Goal: Information Seeking & Learning: Find specific page/section

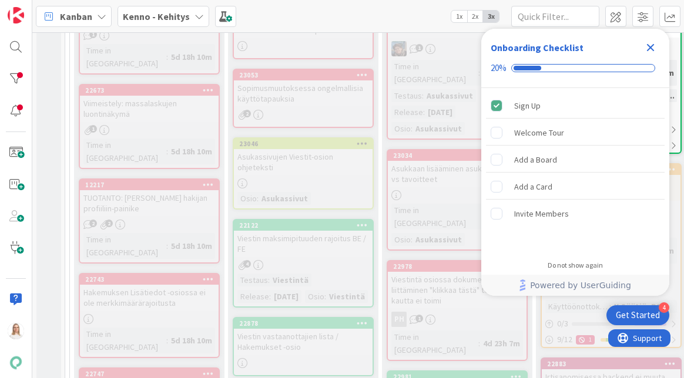
scroll to position [431, 0]
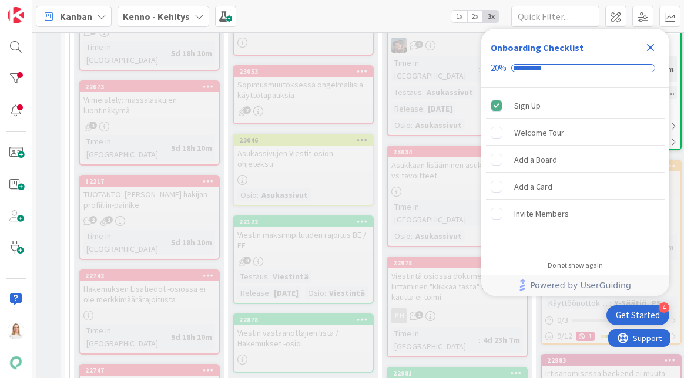
click at [647, 49] on icon "Close Checklist" at bounding box center [651, 48] width 8 height 8
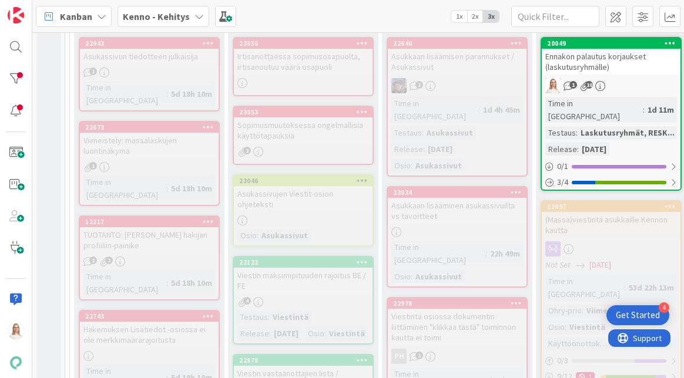
scroll to position [308, 0]
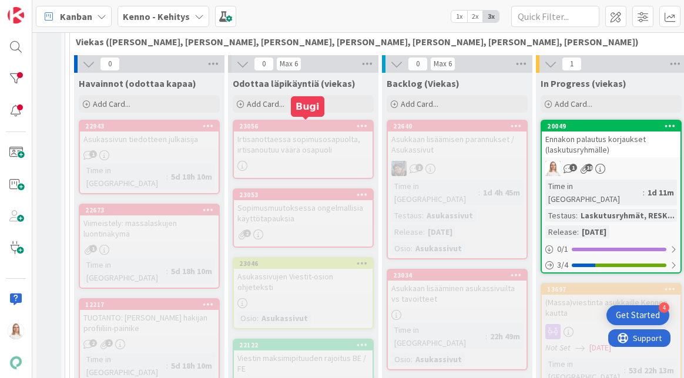
click at [302, 124] on div "23056" at bounding box center [305, 126] width 133 height 8
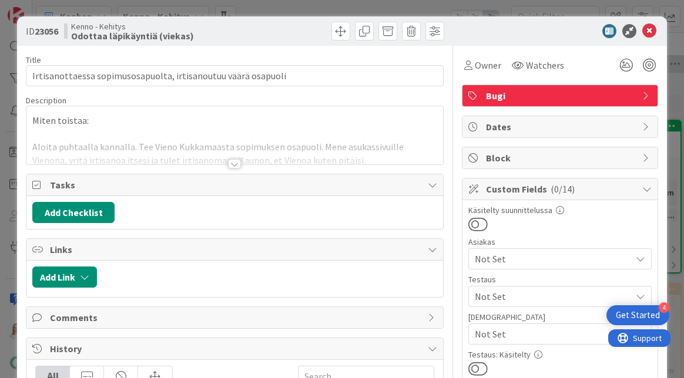
click at [237, 162] on div at bounding box center [234, 163] width 13 height 9
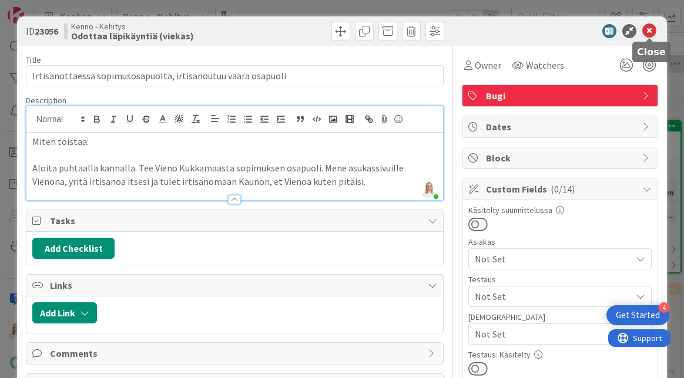
click at [647, 31] on icon at bounding box center [649, 31] width 14 height 14
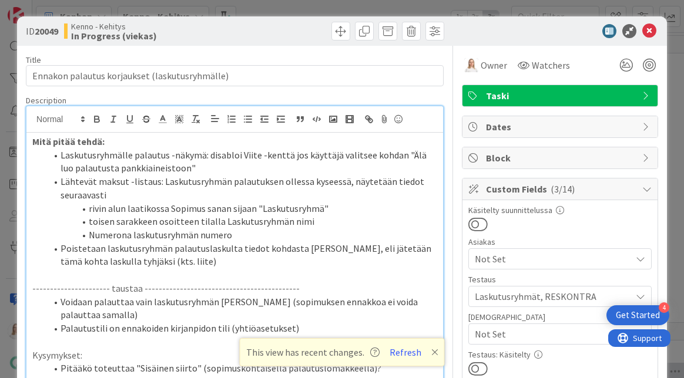
scroll to position [291, 209]
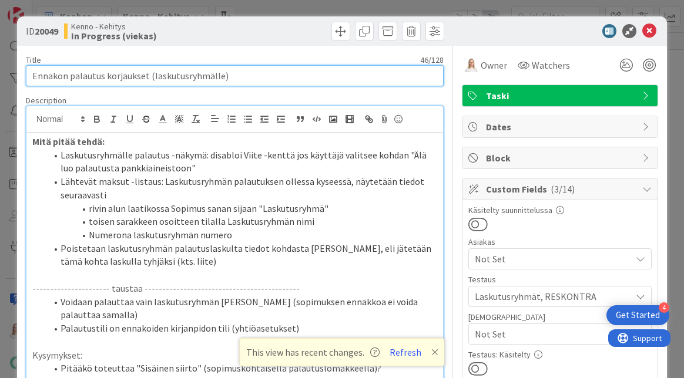
drag, startPoint x: 33, startPoint y: 75, endPoint x: 254, endPoint y: 75, distance: 221.4
click at [254, 75] on input "Ennakon palautus korjaukset (laskutusryhmälle)" at bounding box center [235, 75] width 418 height 21
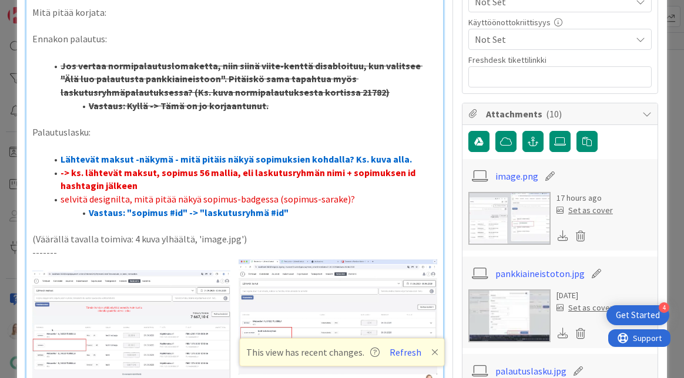
scroll to position [619, 0]
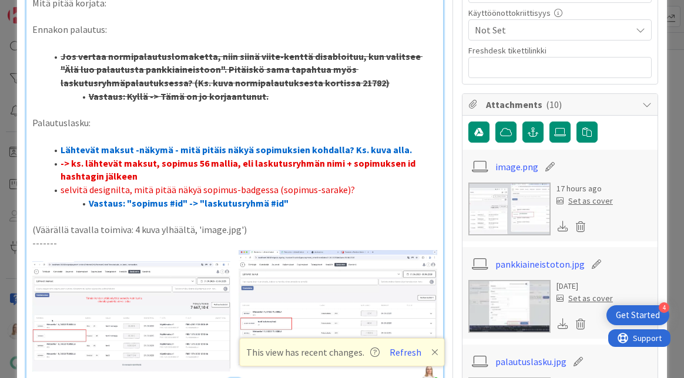
click at [296, 197] on li "Vastaus: "sopimus #id" -> "laskutusryhmä #id"" at bounding box center [241, 204] width 391 height 14
click at [80, 237] on p "-------" at bounding box center [234, 244] width 405 height 14
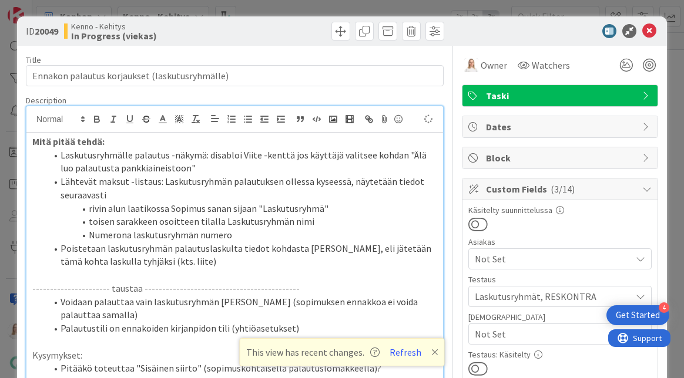
scroll to position [0, 0]
click at [651, 35] on icon at bounding box center [649, 31] width 14 height 14
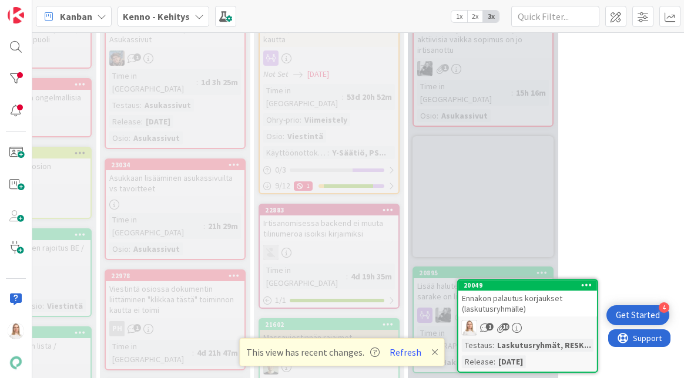
scroll to position [435, 285]
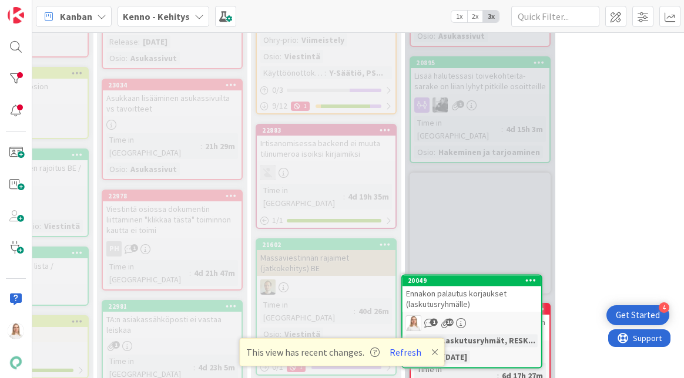
drag, startPoint x: 480, startPoint y: 109, endPoint x: 480, endPoint y: 138, distance: 29.4
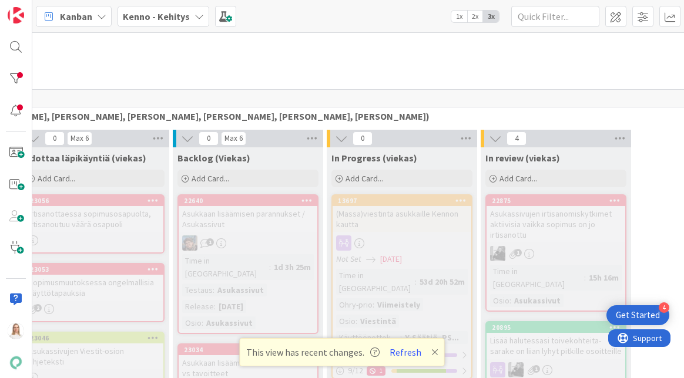
scroll to position [233, 207]
click at [247, 201] on div "22640" at bounding box center [252, 201] width 133 height 8
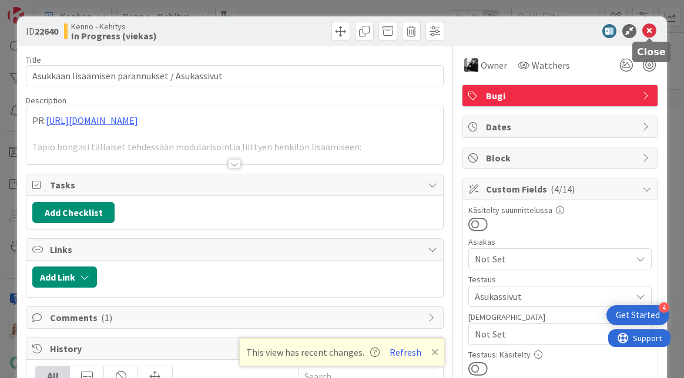
click at [648, 28] on icon at bounding box center [649, 31] width 14 height 14
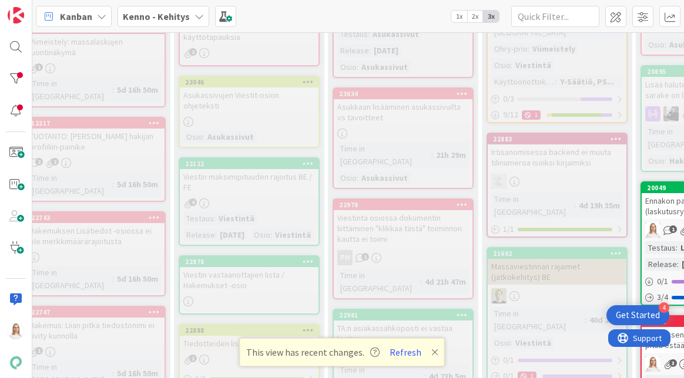
scroll to position [490, 54]
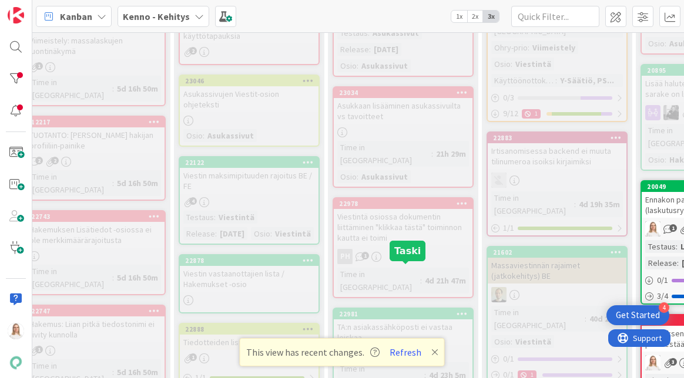
click at [397, 310] on div "22981" at bounding box center [405, 314] width 133 height 8
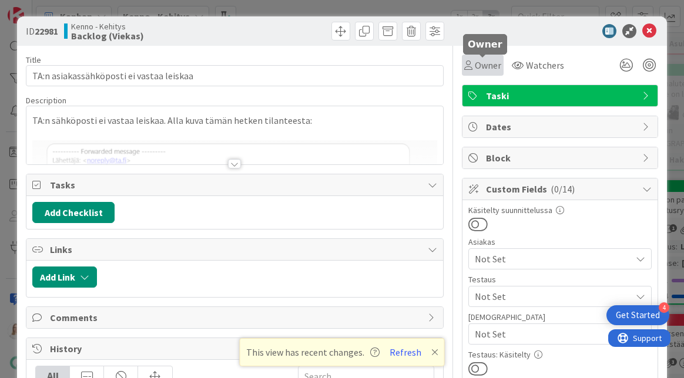
click at [475, 62] on span "Owner" at bounding box center [488, 65] width 26 height 14
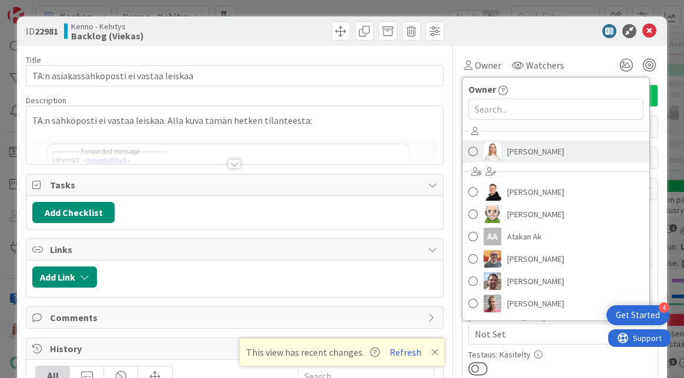
click at [517, 160] on span "[PERSON_NAME]" at bounding box center [535, 152] width 57 height 18
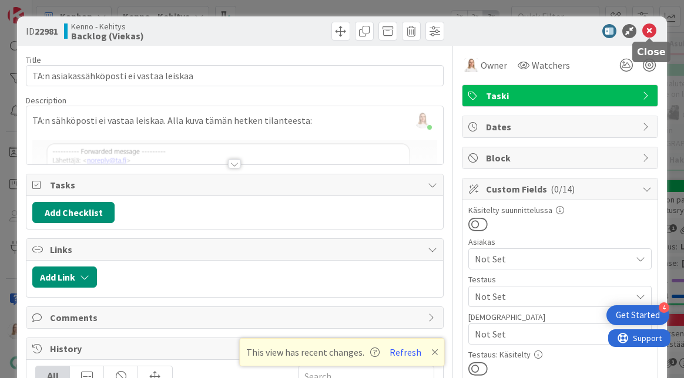
click at [643, 29] on icon at bounding box center [649, 31] width 14 height 14
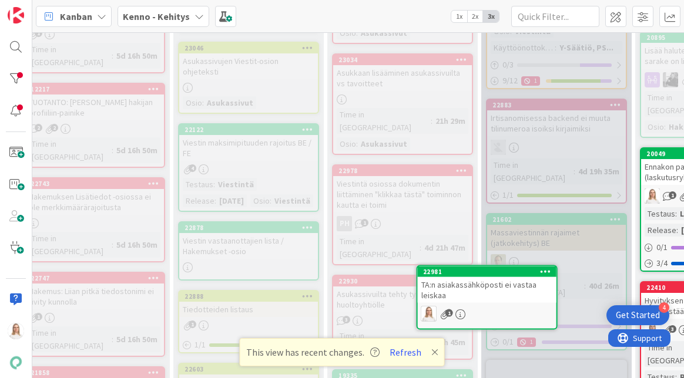
drag, startPoint x: 404, startPoint y: 265, endPoint x: 432, endPoint y: 265, distance: 28.8
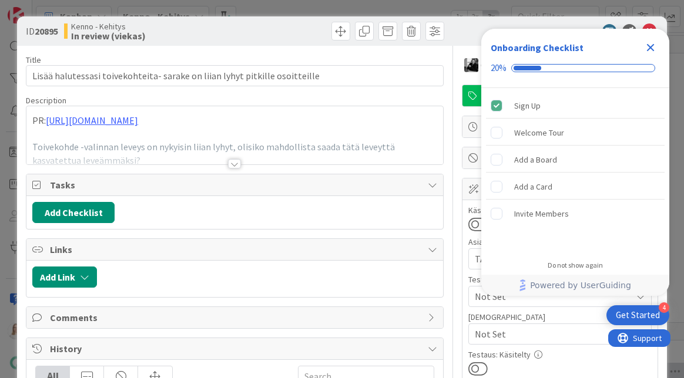
click at [651, 45] on icon "Close Checklist" at bounding box center [651, 48] width 8 height 8
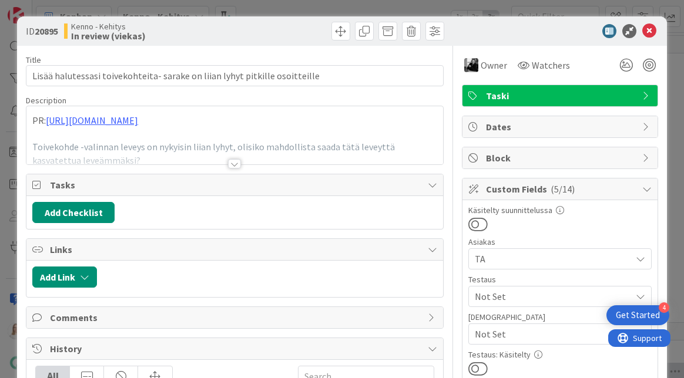
click at [233, 163] on div at bounding box center [234, 163] width 13 height 9
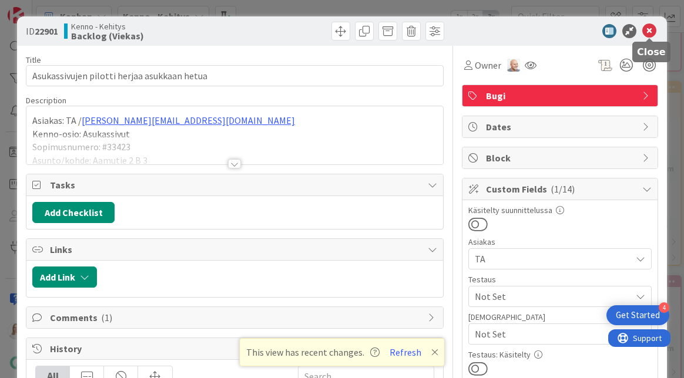
click at [651, 32] on icon at bounding box center [649, 31] width 14 height 14
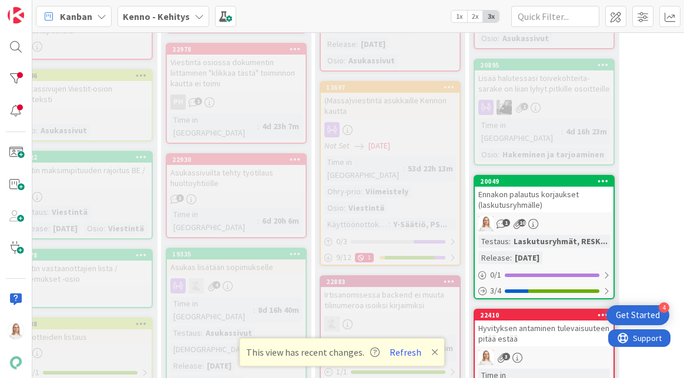
click at [431, 351] on icon at bounding box center [434, 352] width 7 height 9
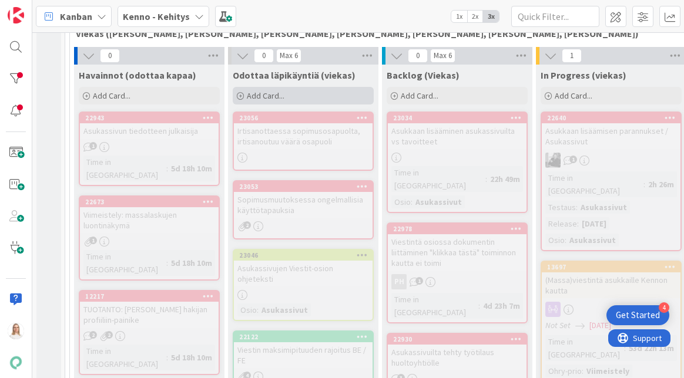
scroll to position [315, 0]
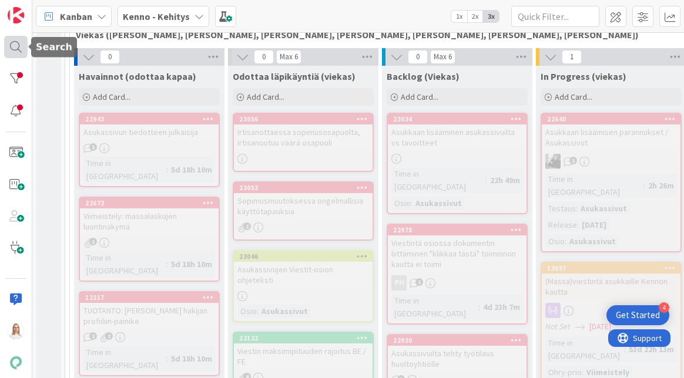
click at [12, 49] on div at bounding box center [15, 47] width 23 height 22
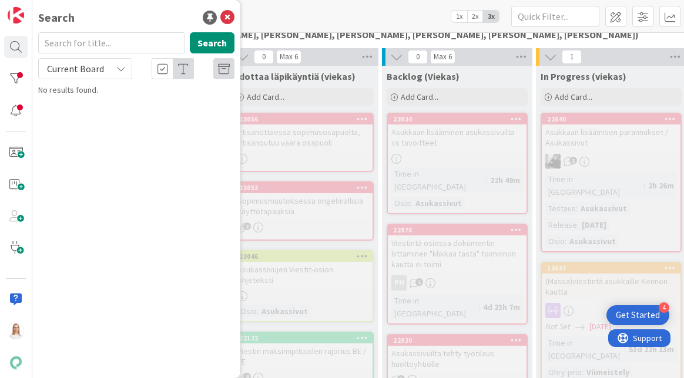
click at [75, 49] on input "text" at bounding box center [111, 42] width 147 height 21
type input "psoas"
click at [82, 73] on span "Current Board" at bounding box center [75, 69] width 57 height 12
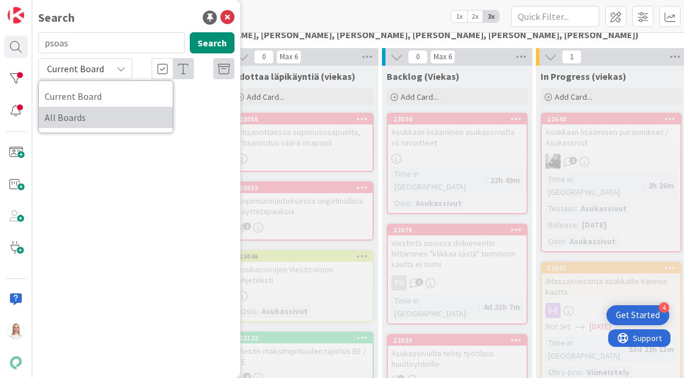
click at [74, 112] on span "All Boards" at bounding box center [106, 118] width 122 height 18
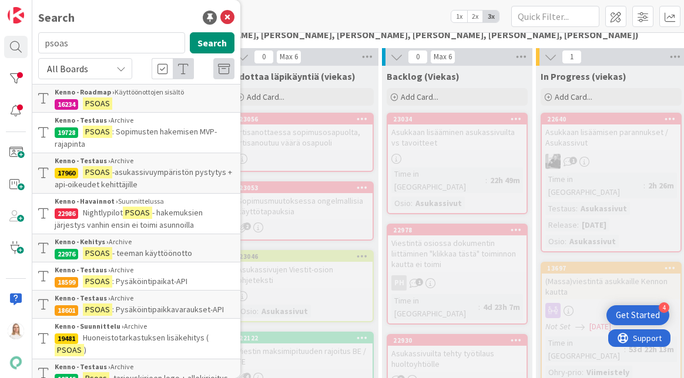
click at [132, 105] on p "PSOAS" at bounding box center [145, 103] width 180 height 12
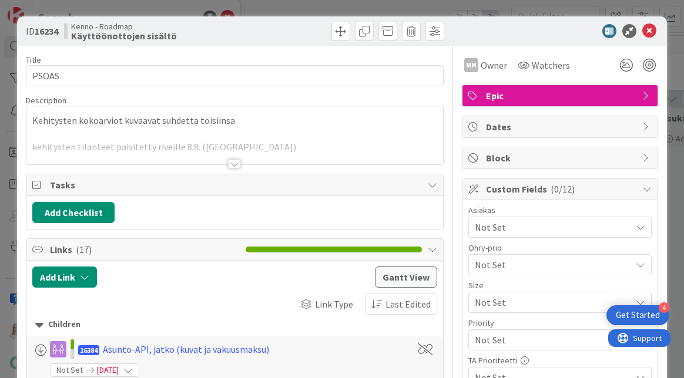
click at [231, 164] on div at bounding box center [234, 163] width 13 height 9
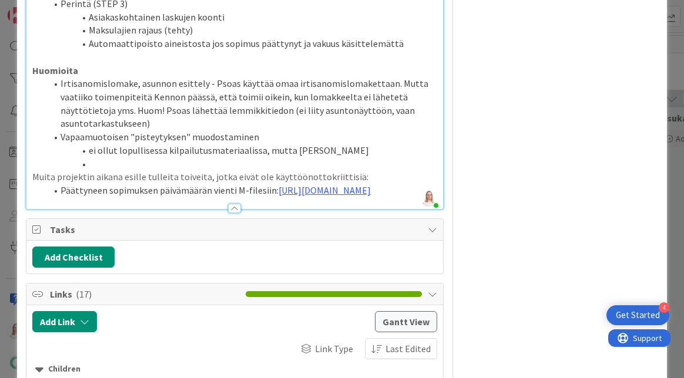
scroll to position [860, 0]
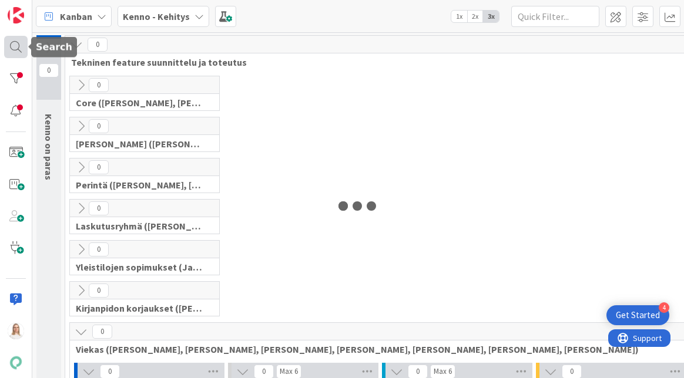
click at [14, 45] on div at bounding box center [15, 47] width 23 height 22
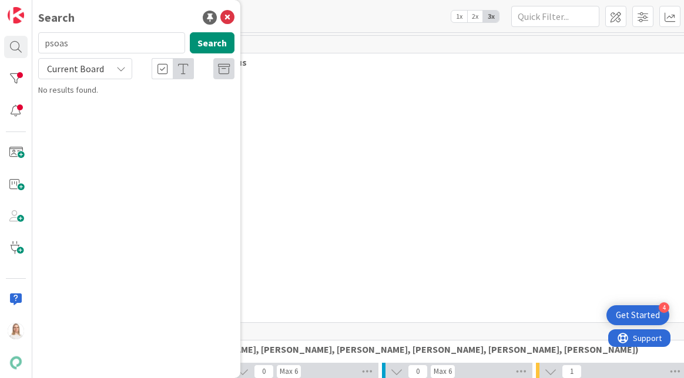
click at [97, 49] on input "psoas" at bounding box center [111, 42] width 147 height 21
click at [84, 70] on span "Current Board" at bounding box center [75, 69] width 57 height 12
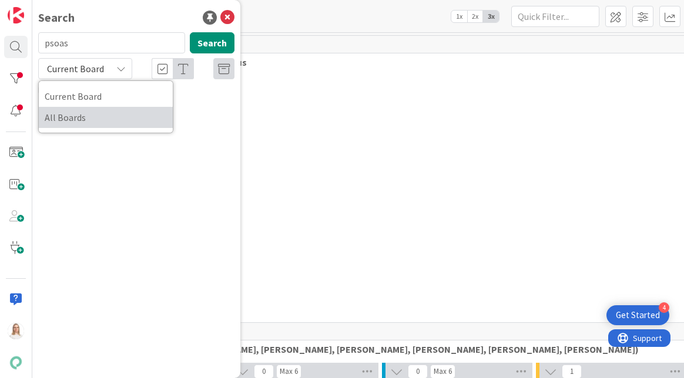
click at [83, 112] on span "All Boards" at bounding box center [106, 118] width 122 height 18
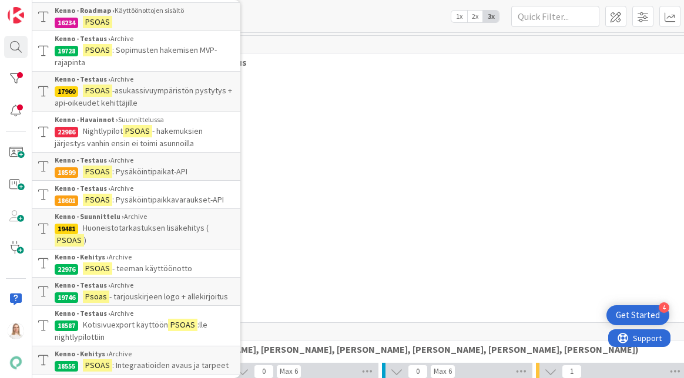
scroll to position [85, 0]
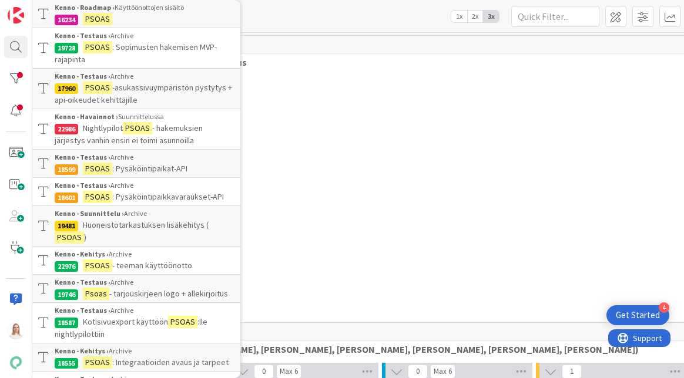
click at [163, 262] on span "- teeman käyttöönotto" at bounding box center [152, 265] width 80 height 11
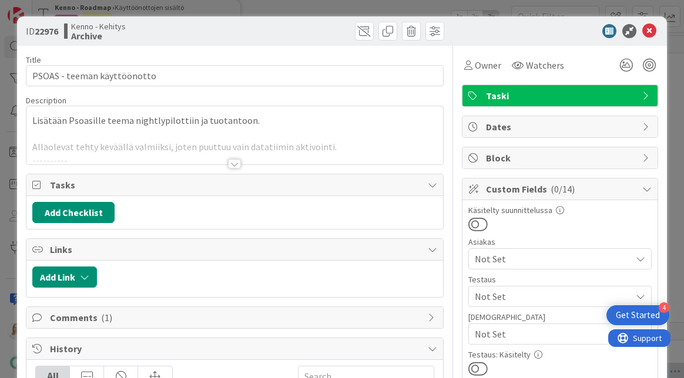
click at [234, 160] on div at bounding box center [234, 163] width 13 height 9
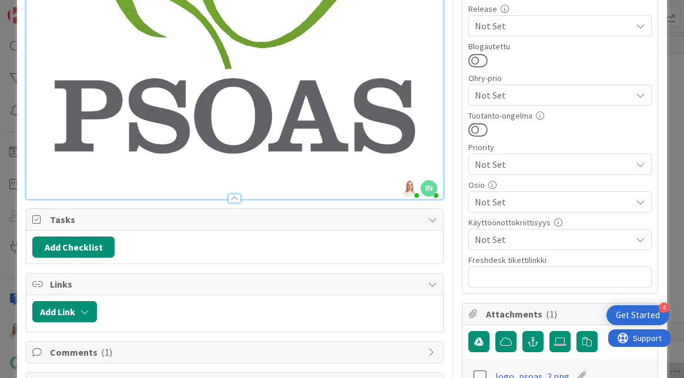
scroll to position [416, 0]
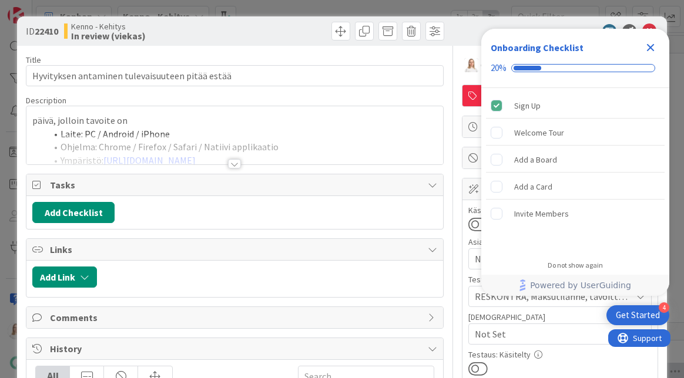
click at [651, 48] on icon "Close Checklist" at bounding box center [651, 48] width 8 height 8
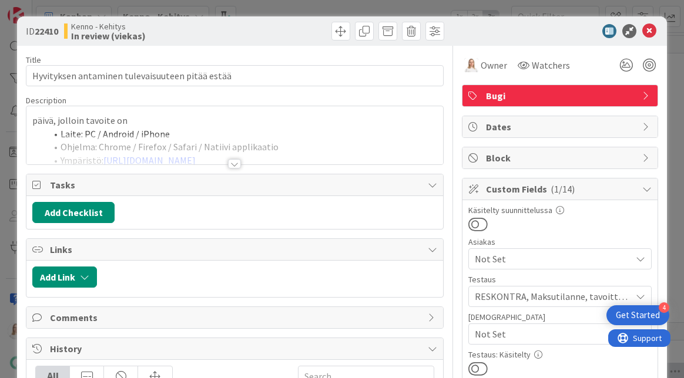
click at [235, 162] on div at bounding box center [234, 163] width 13 height 9
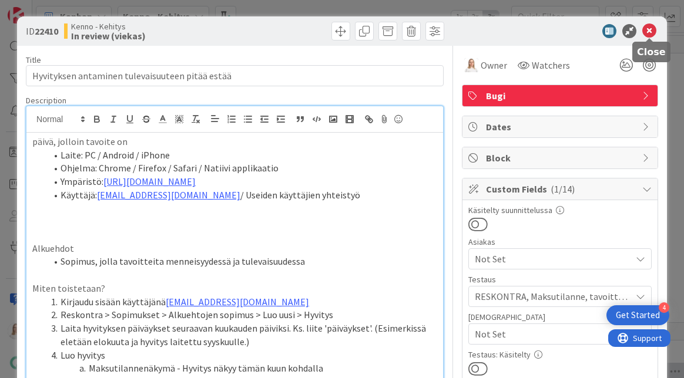
click at [645, 33] on icon at bounding box center [649, 31] width 14 height 14
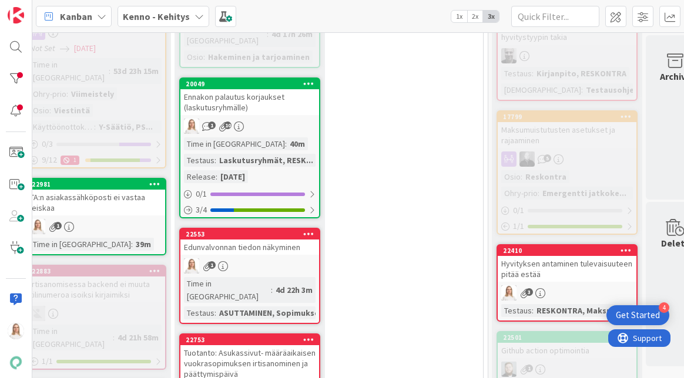
scroll to position [593, 527]
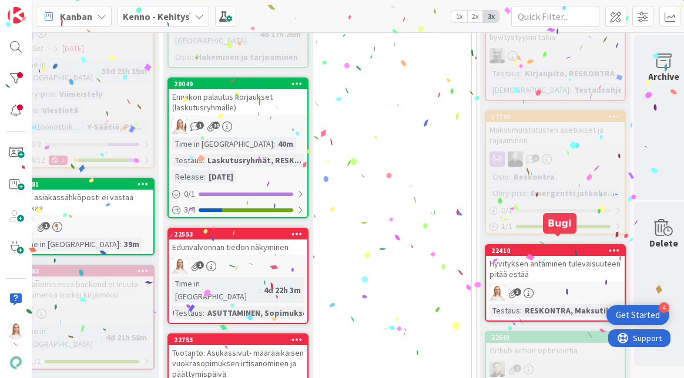
click at [554, 247] on div "22410" at bounding box center [557, 251] width 133 height 8
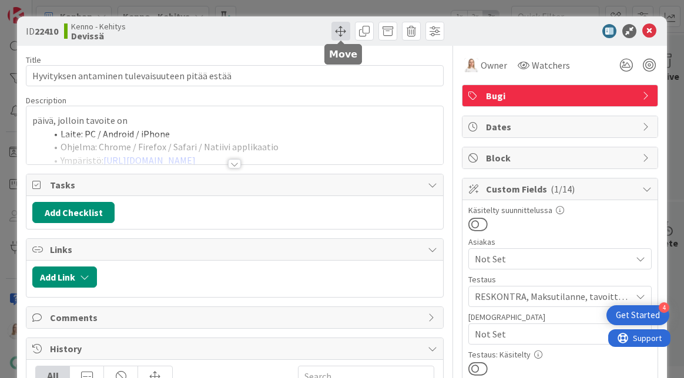
click at [338, 33] on span at bounding box center [340, 31] width 19 height 19
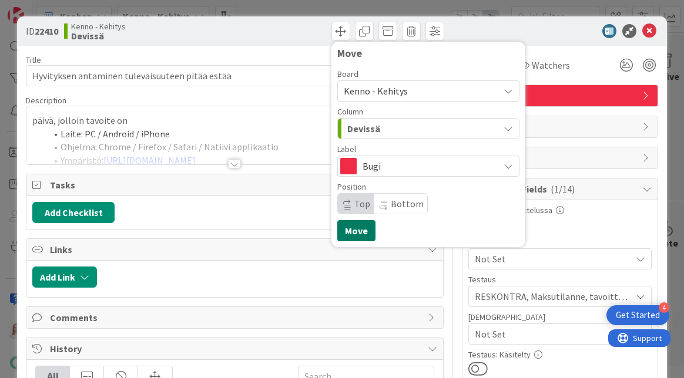
click at [364, 228] on button "Move" at bounding box center [356, 230] width 38 height 21
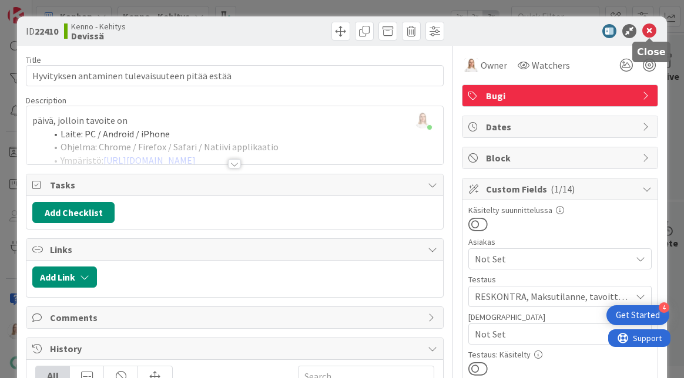
click at [645, 35] on icon at bounding box center [649, 31] width 14 height 14
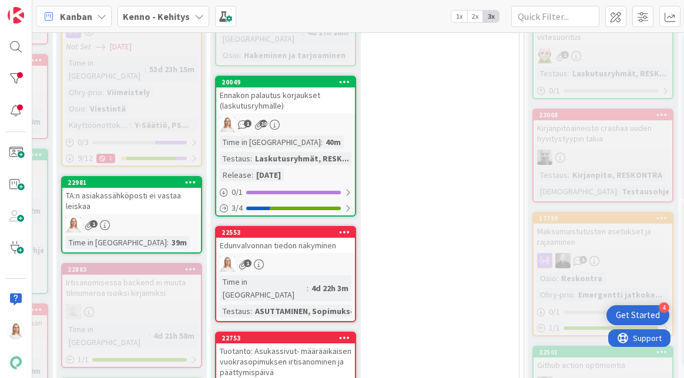
scroll to position [595, 473]
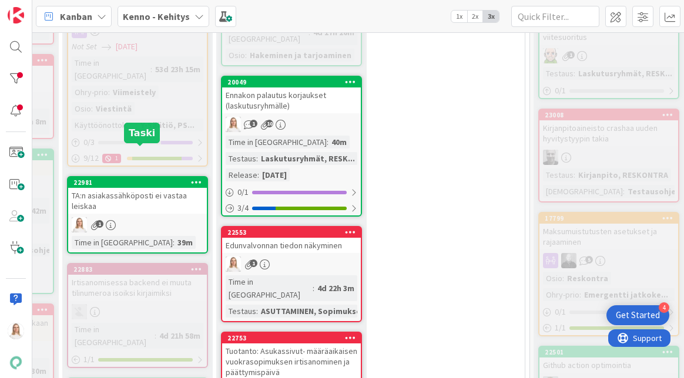
click at [135, 179] on div "22981" at bounding box center [139, 183] width 133 height 8
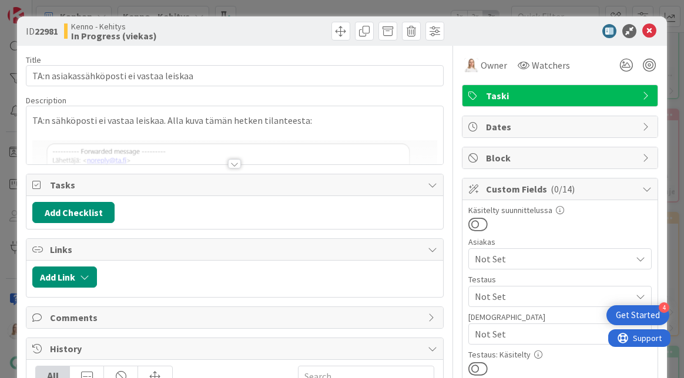
drag, startPoint x: 36, startPoint y: 31, endPoint x: 65, endPoint y: 31, distance: 28.8
click at [65, 31] on div "ID 22981 Kenno - Kehitys In Progress (viekas)" at bounding box center [129, 31] width 206 height 19
copy span "22981"
click at [237, 160] on div at bounding box center [234, 163] width 13 height 9
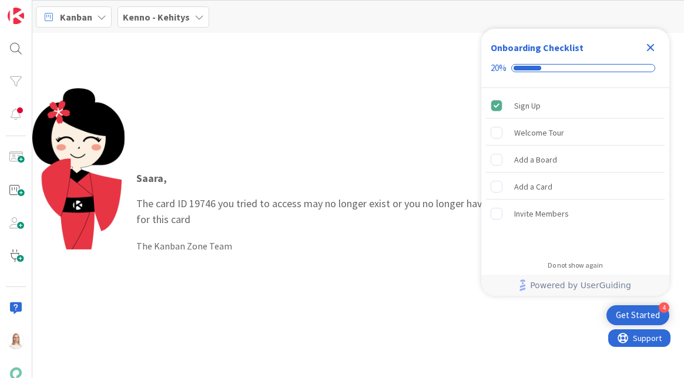
click at [655, 43] on icon "Close Checklist" at bounding box center [650, 48] width 14 height 14
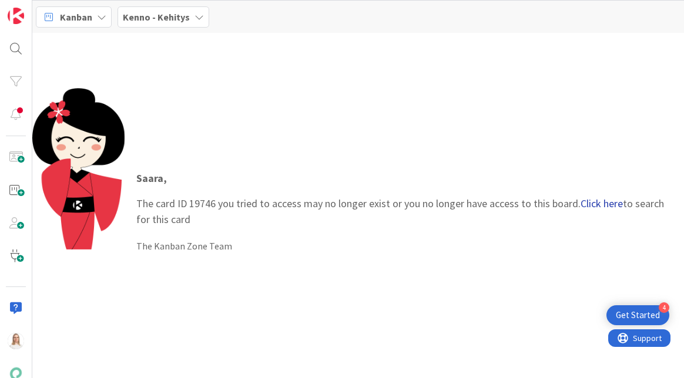
click at [589, 200] on link "Click here" at bounding box center [601, 204] width 42 height 14
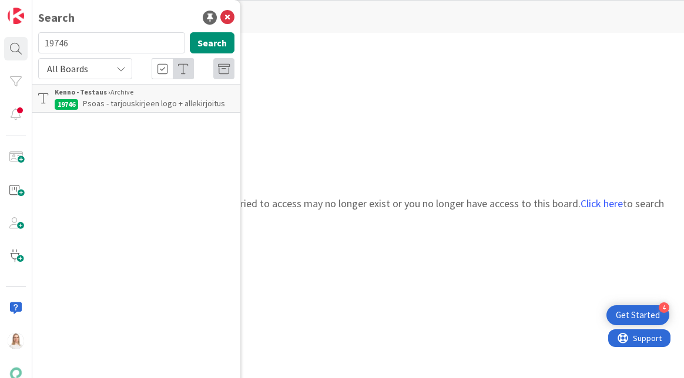
click at [130, 102] on span "Psoas - tarjouskirjeen logo + allekirjoitus" at bounding box center [154, 103] width 142 height 11
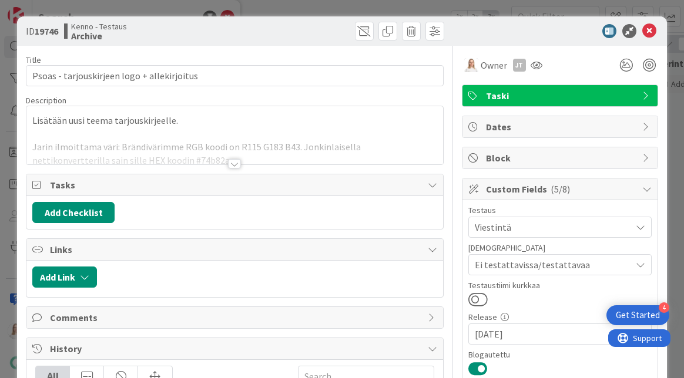
click at [237, 162] on div at bounding box center [234, 163] width 13 height 9
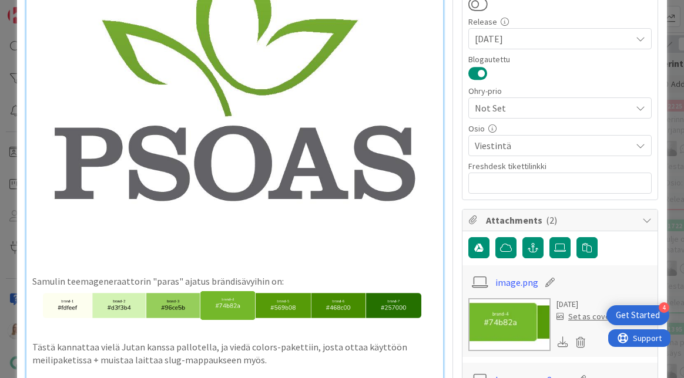
scroll to position [293, 0]
